Goal: Book appointment/travel/reservation

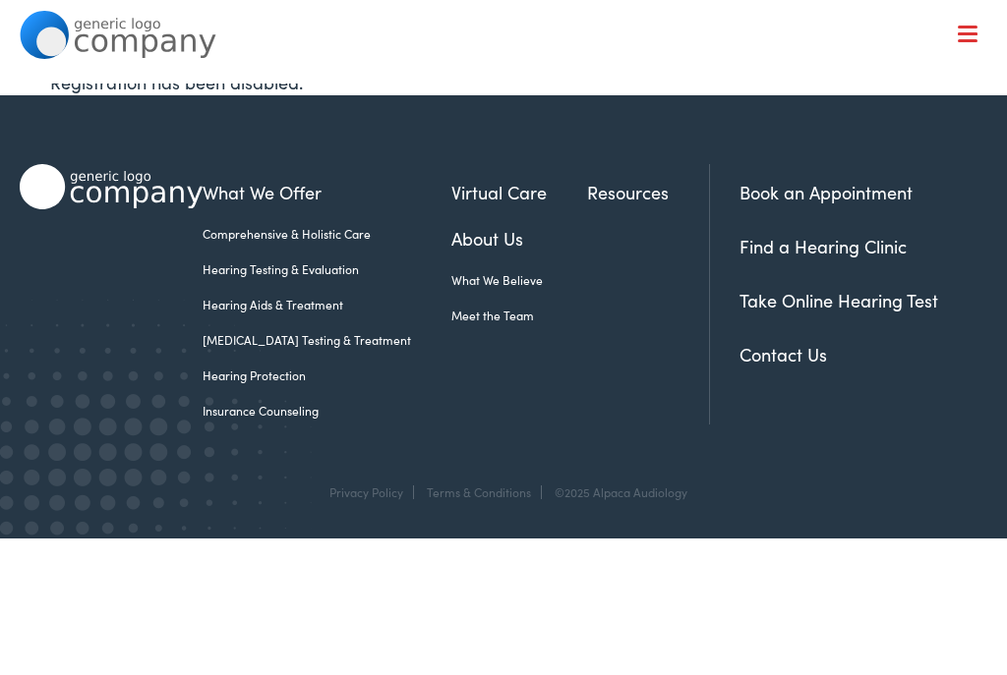
click at [830, 191] on link "Book an Appointment" at bounding box center [825, 192] width 173 height 25
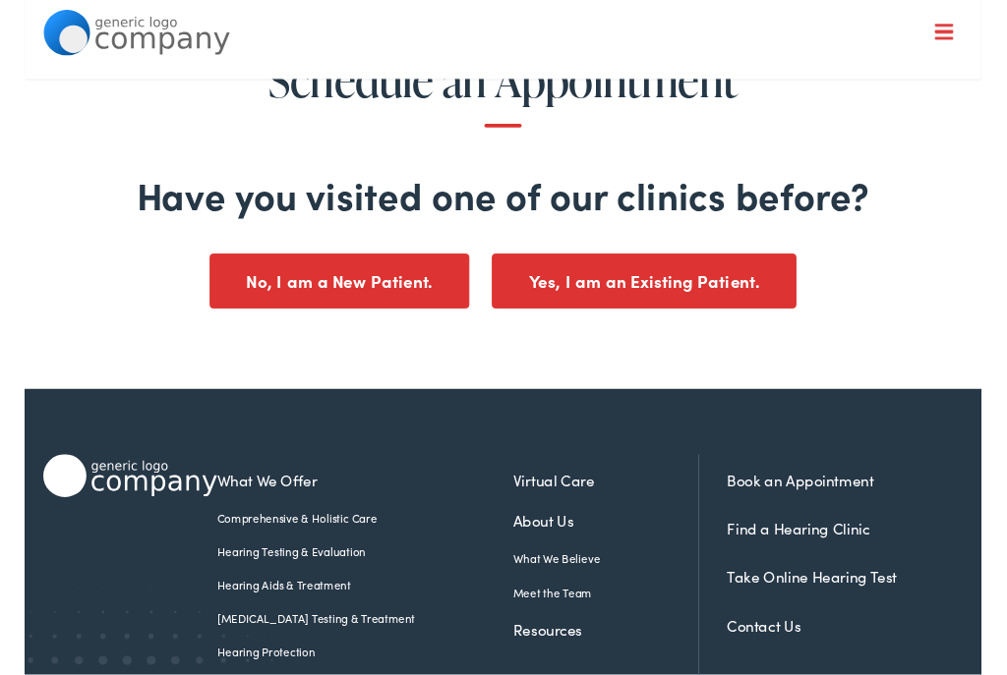
scroll to position [80, 0]
click at [669, 300] on button "Yes, I am an Existing Patient." at bounding box center [652, 295] width 320 height 58
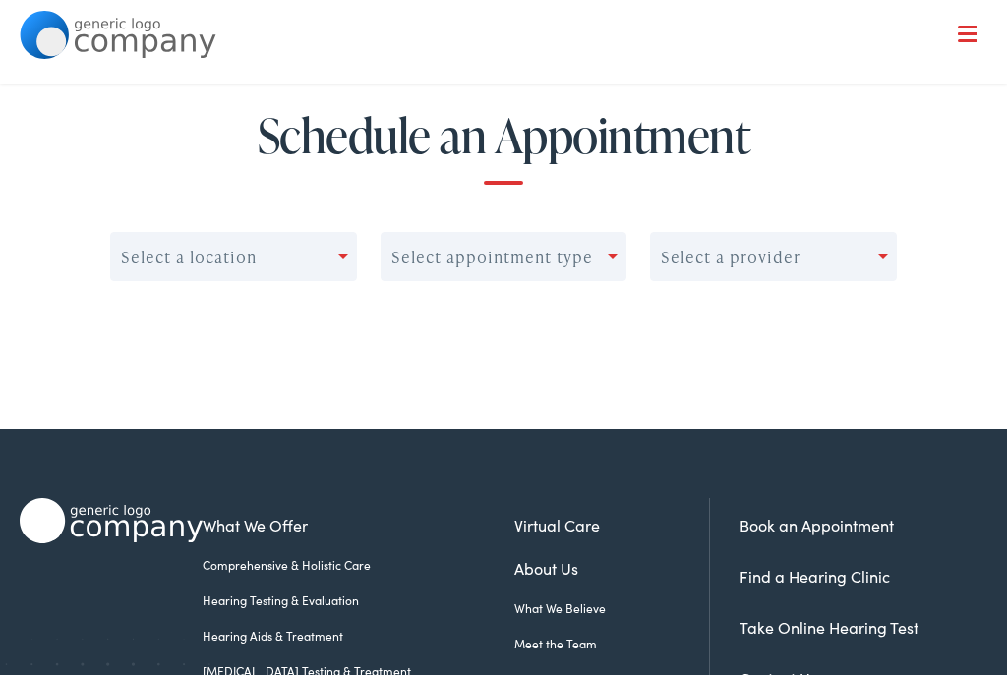
scroll to position [0, 0]
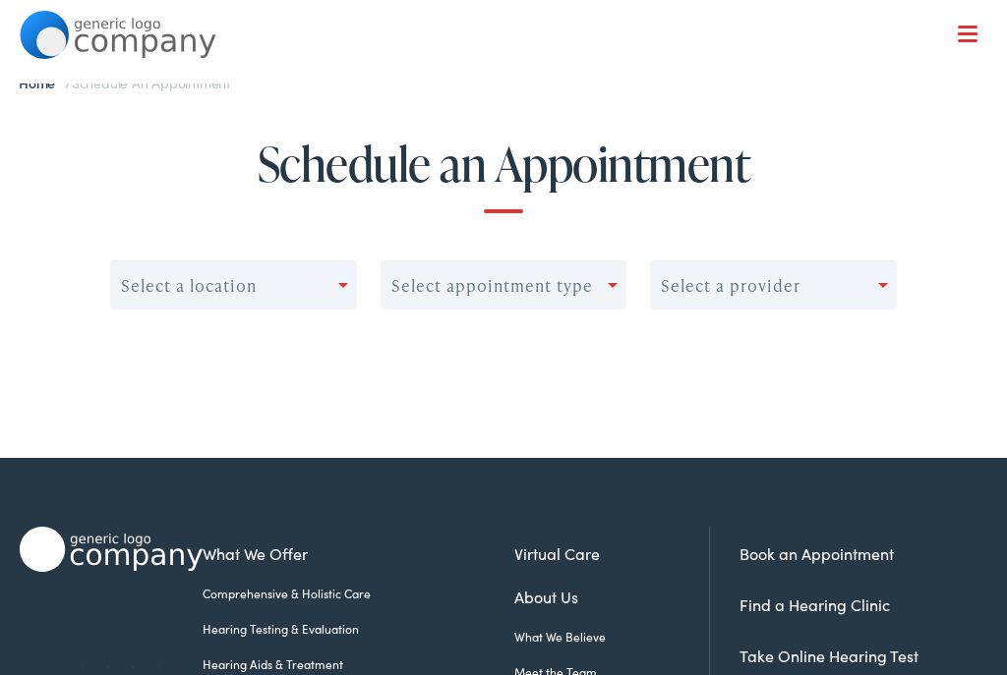
click at [972, 42] on div at bounding box center [968, 36] width 20 height 20
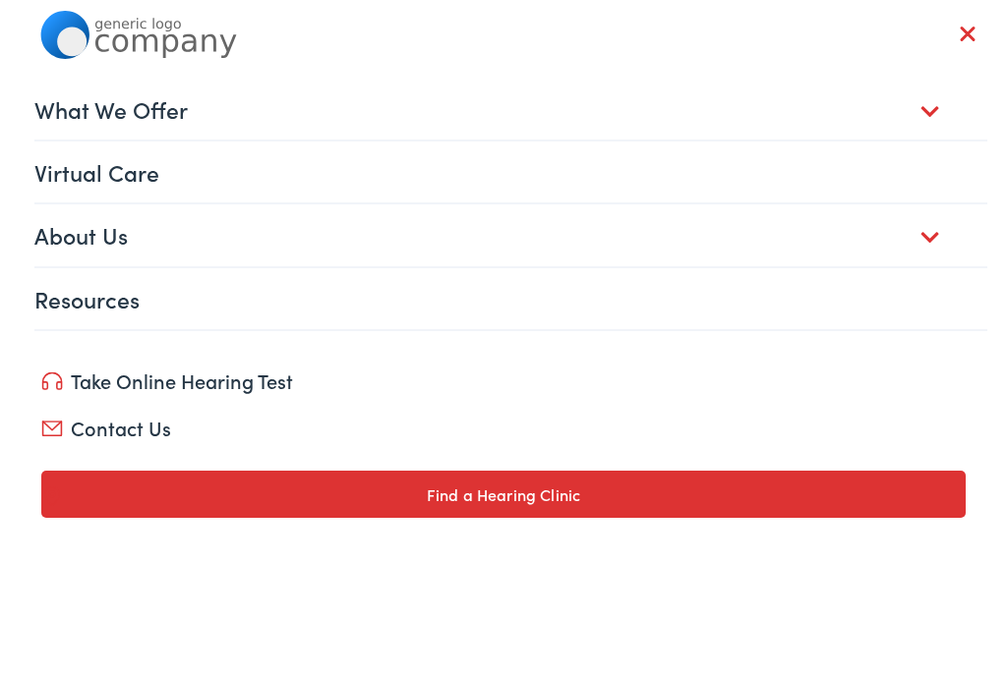
click at [556, 505] on link "Find a Hearing Clinic" at bounding box center [502, 494] width 923 height 47
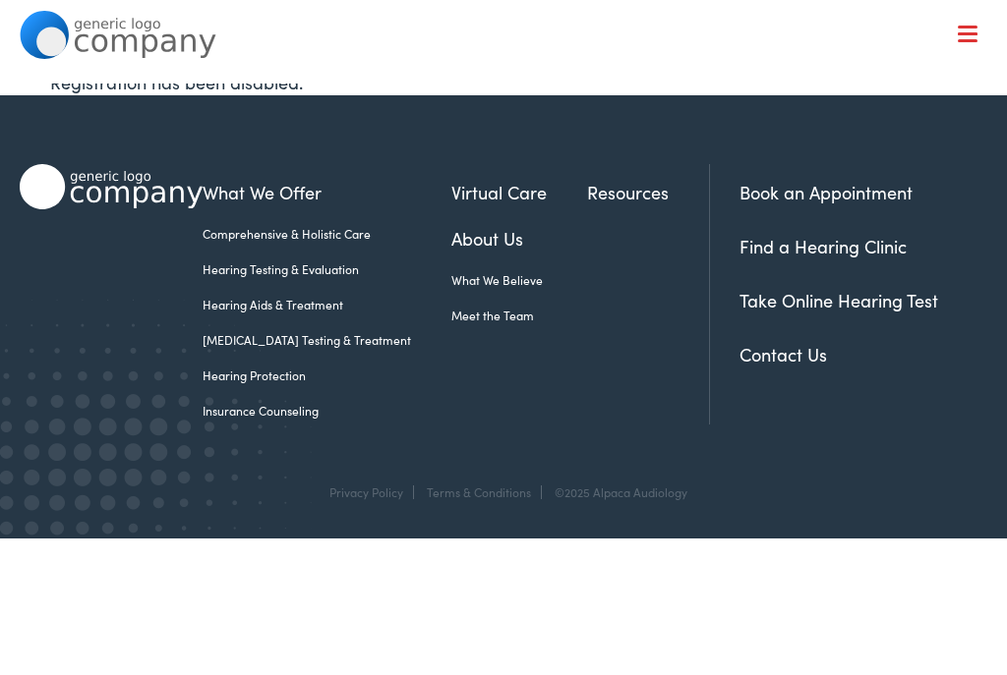
click at [339, 277] on link "Hearing Testing & Evaluation" at bounding box center [327, 270] width 249 height 18
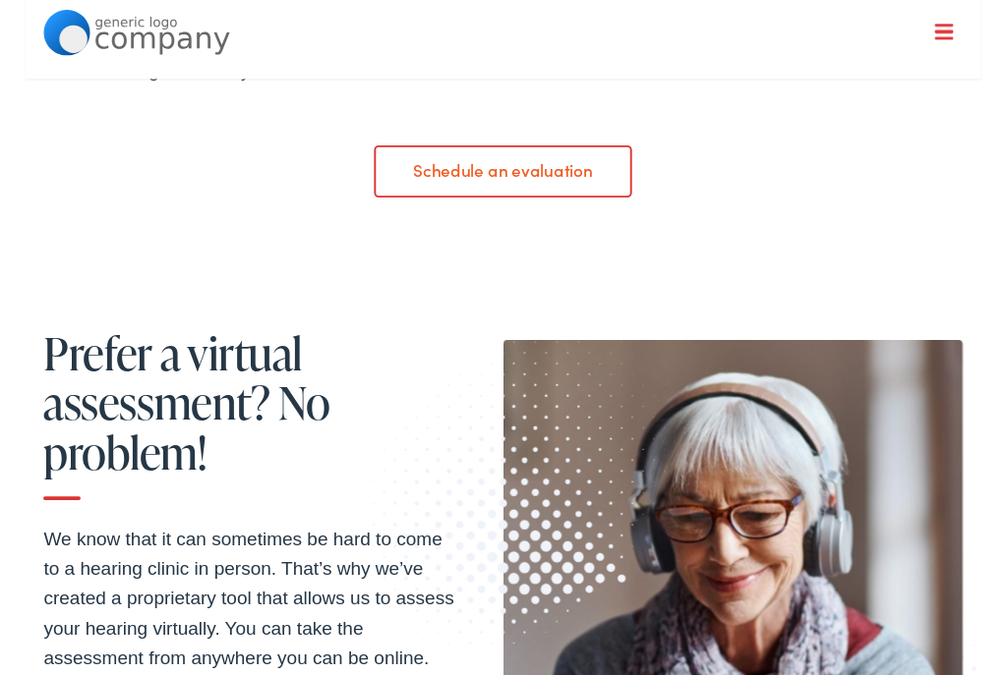
scroll to position [1469, 0]
click at [544, 153] on link "Schedule an evaluation" at bounding box center [503, 179] width 270 height 55
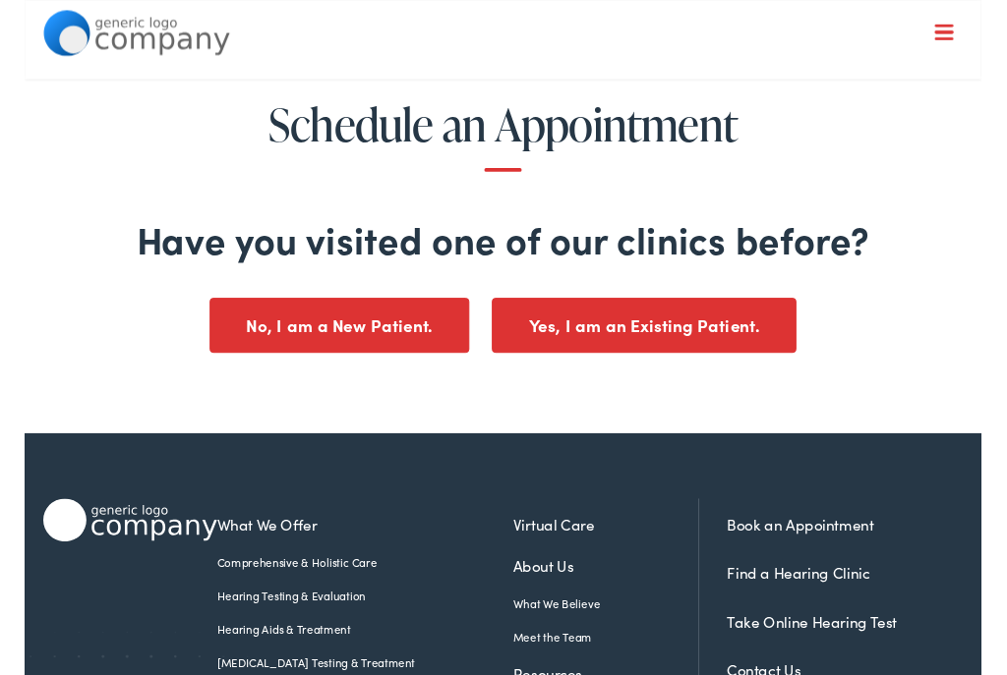
scroll to position [59, 0]
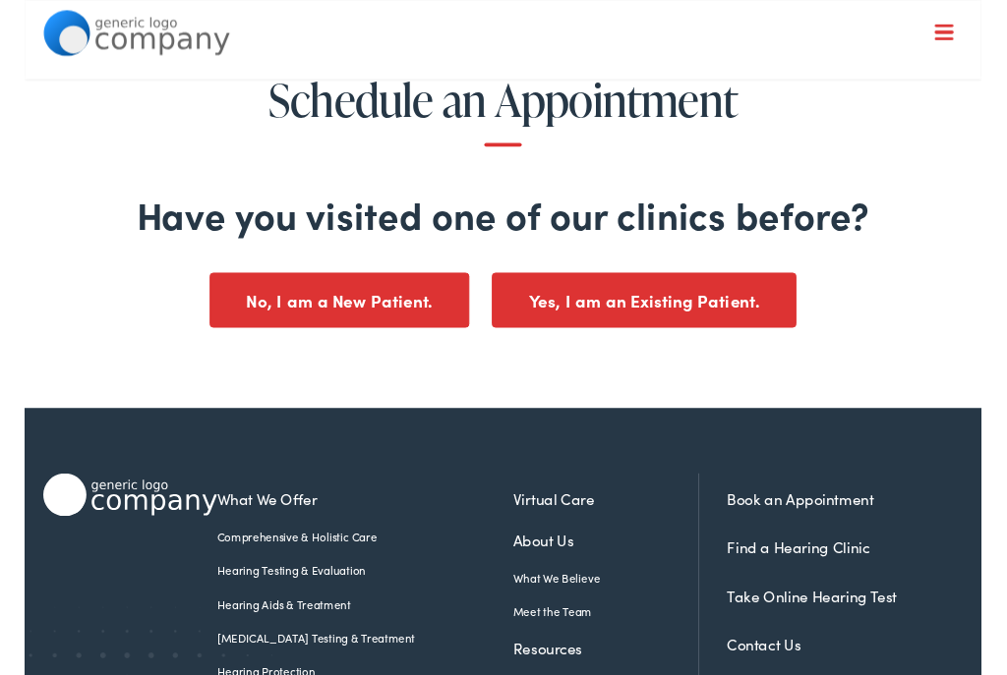
click at [735, 315] on button "Yes, I am an Existing Patient." at bounding box center [652, 316] width 320 height 58
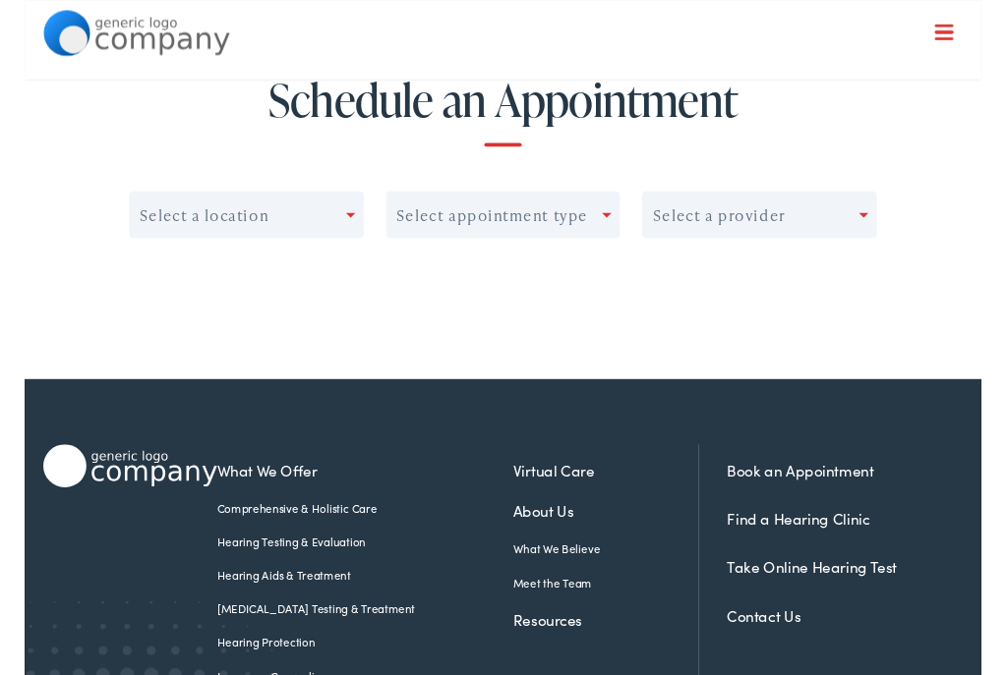
click at [510, 320] on div "Select a location Select appointment type Select a provider" at bounding box center [503, 266] width 786 height 129
